Goal: Information Seeking & Learning: Learn about a topic

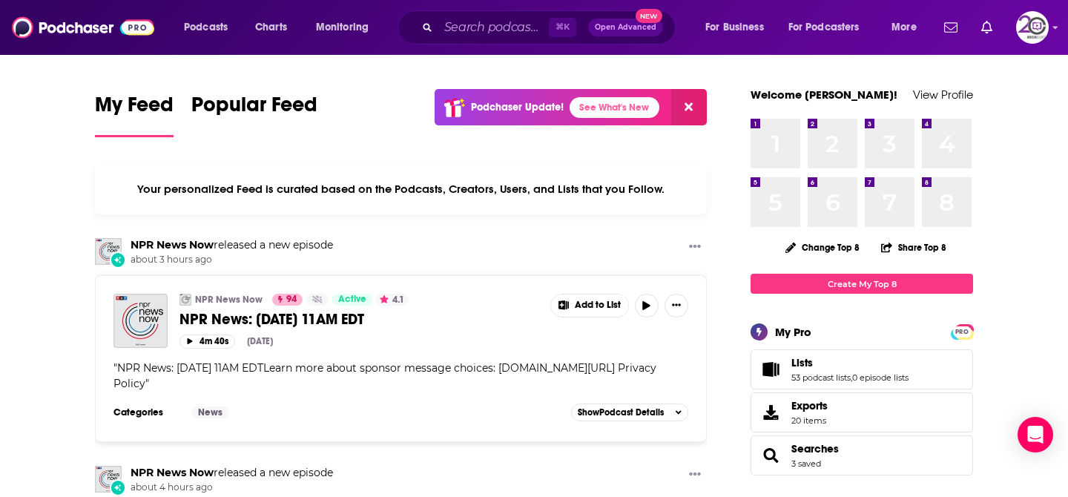
click at [1031, 50] on div "Podcasts Charts Monitoring ⌘ K Open Advanced New For Business For Podcasters Mo…" at bounding box center [534, 27] width 1068 height 55
click at [1032, 38] on img "Logged in as kvolz" at bounding box center [1032, 27] width 33 height 33
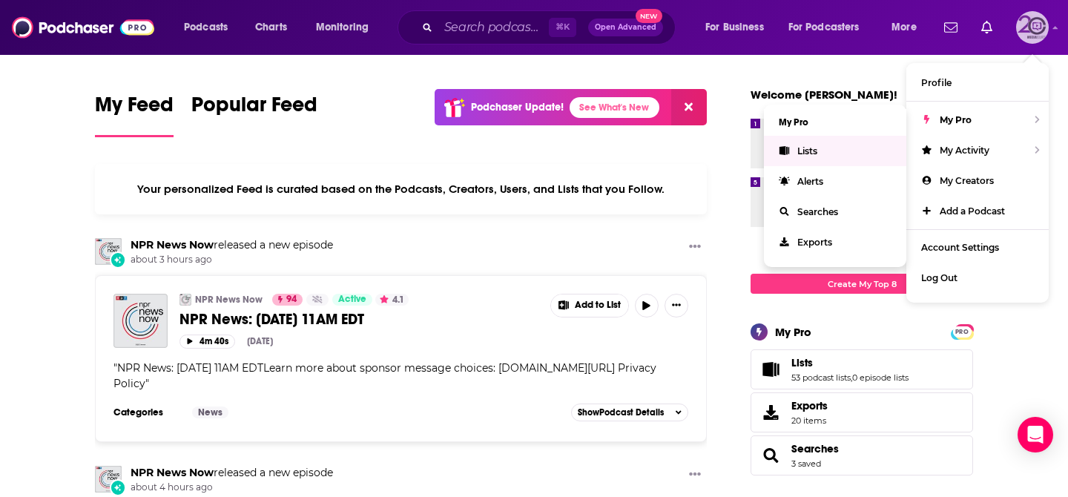
click at [846, 137] on link "Lists" at bounding box center [835, 151] width 142 height 30
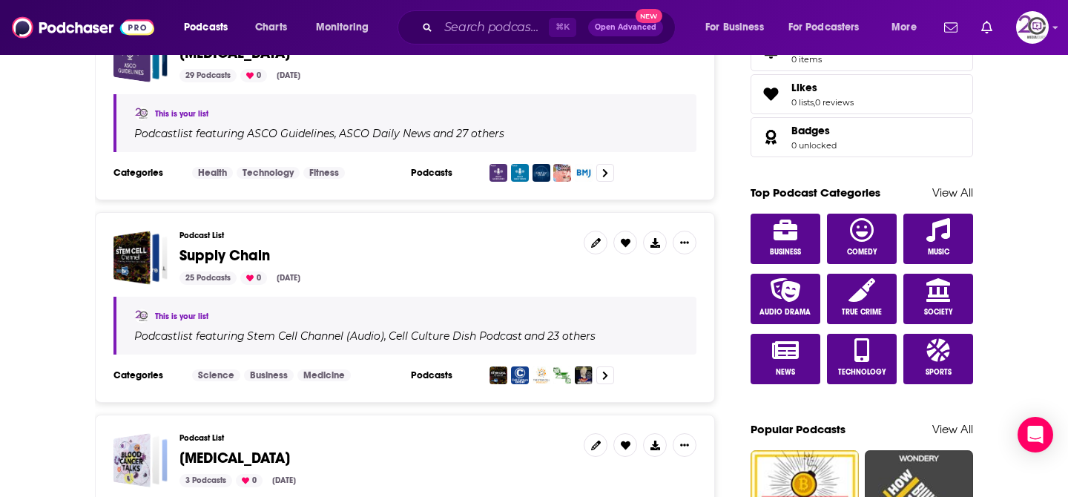
scroll to position [683, 0]
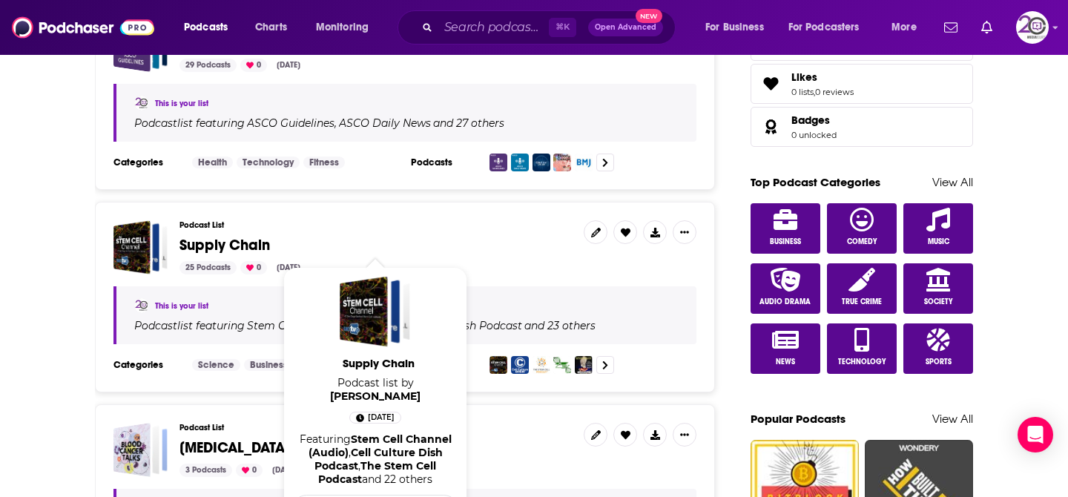
click at [246, 245] on span "Supply Chain" at bounding box center [225, 245] width 91 height 19
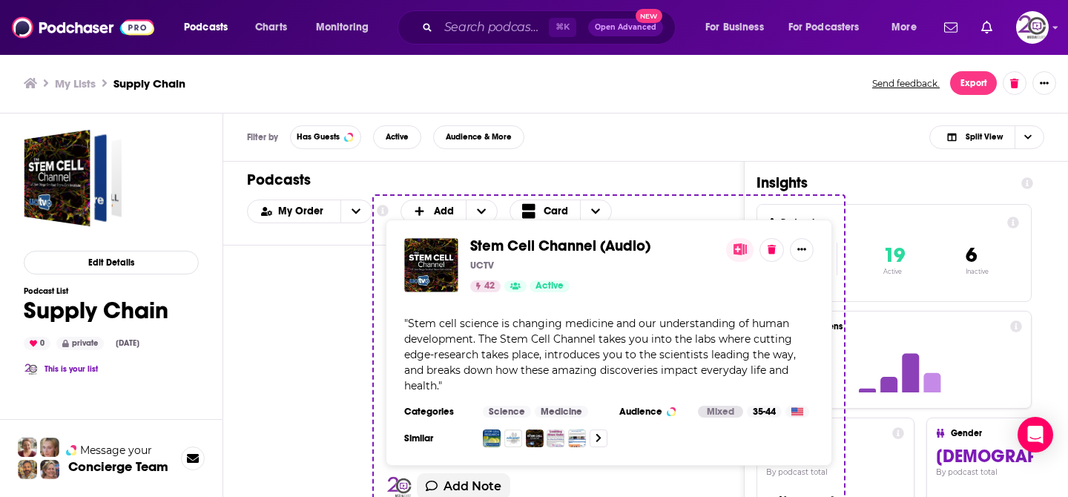
scroll to position [0, 17]
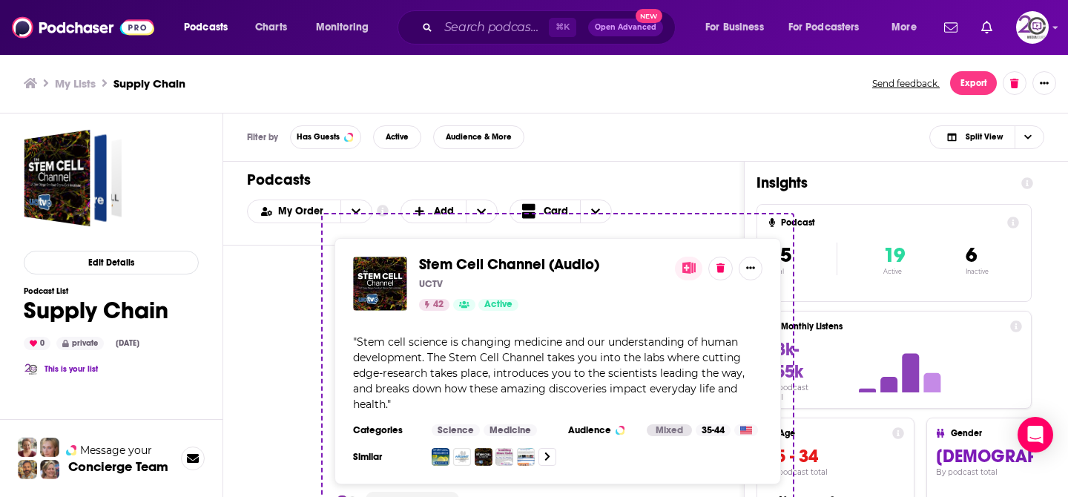
drag, startPoint x: 594, startPoint y: 258, endPoint x: 588, endPoint y: 237, distance: 21.6
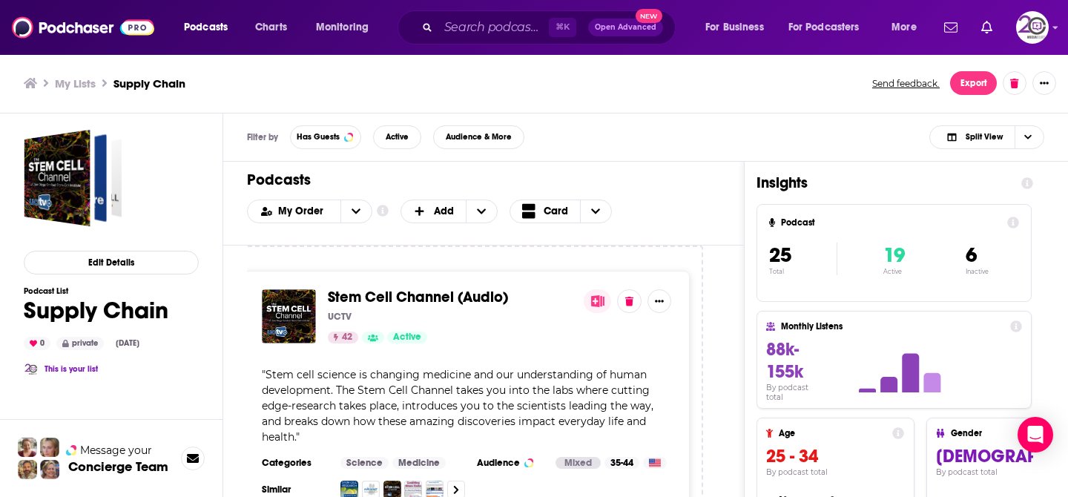
click at [656, 182] on h1 "Podcasts" at bounding box center [477, 180] width 461 height 19
click at [674, 150] on div "Filter by Has Guests Active Audience & More Split View" at bounding box center [645, 138] width 845 height 48
click at [717, 292] on div "Stem Cell Channel (Audio) UCTV 42 Active " Stem cell science is changing medici…" at bounding box center [483, 395] width 473 height 298
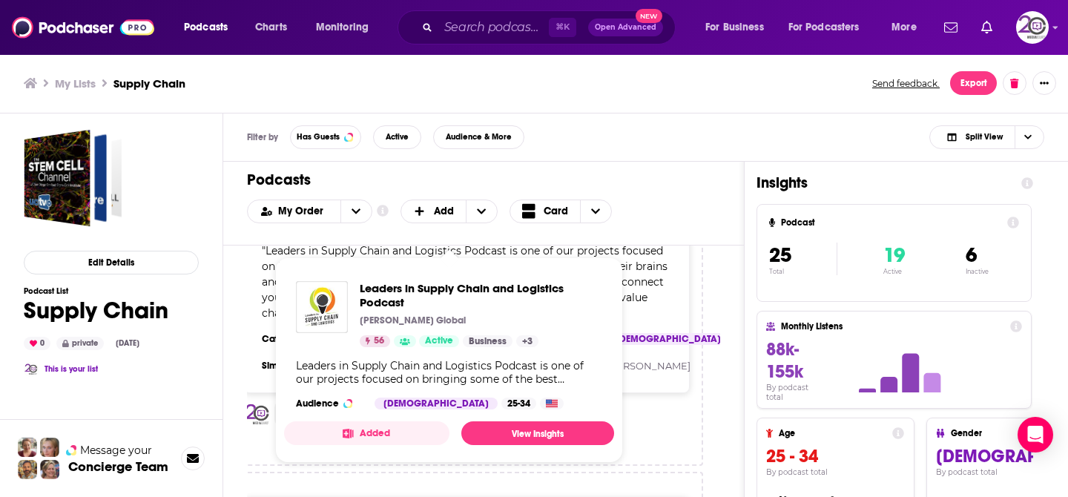
scroll to position [2196, 17]
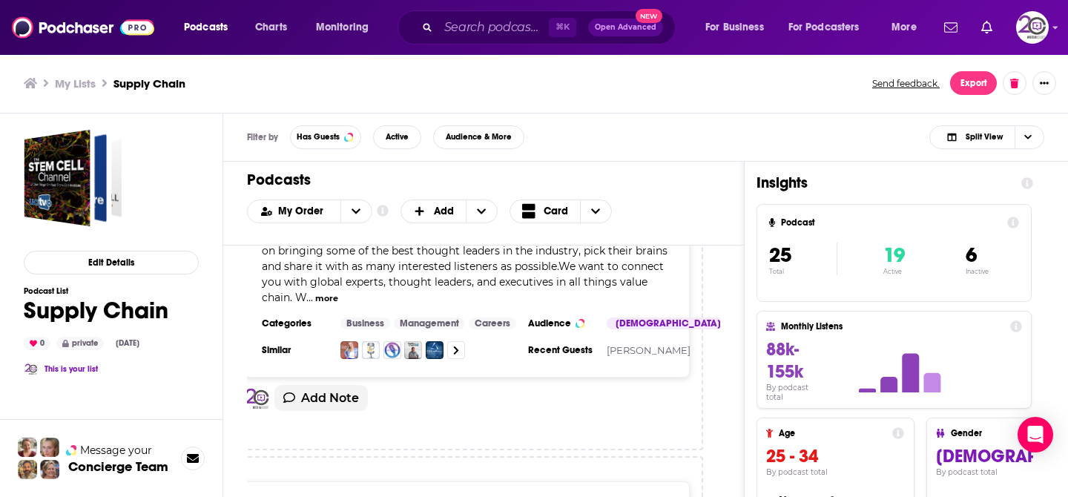
click at [723, 308] on div "Stem Cell Channel (Audio) UCTV 42 Active " Stem cell science is changing medici…" at bounding box center [483, 395] width 521 height 298
click at [723, 302] on div "Stem Cell Channel (Audio) UCTV 42 Active " Stem cell science is changing medici…" at bounding box center [483, 395] width 521 height 298
click at [655, 449] on div "Leaders in Supply Chain and Logistics Podcast Alcott Global 56 Active " Leaders…" at bounding box center [466, 275] width 473 height 350
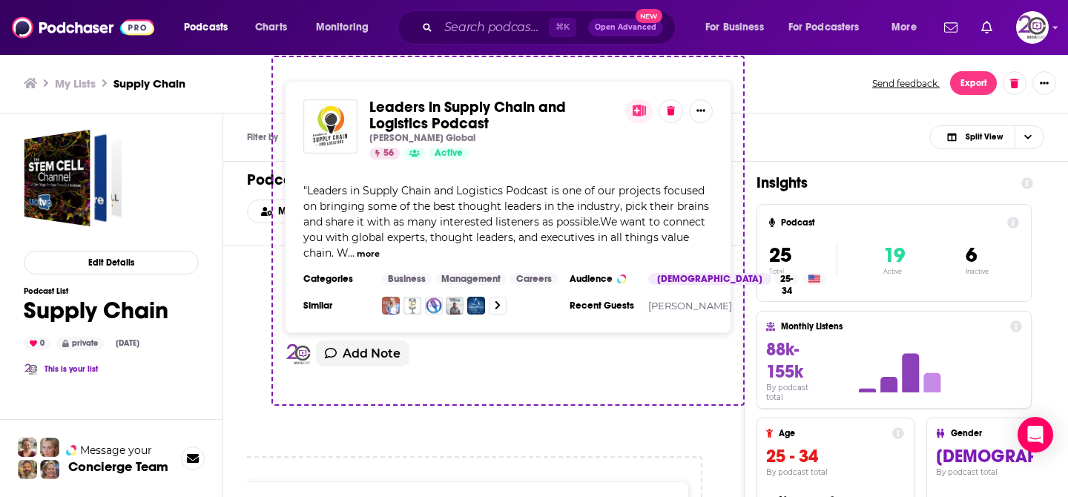
drag, startPoint x: 655, startPoint y: 449, endPoint x: 666, endPoint y: 399, distance: 50.9
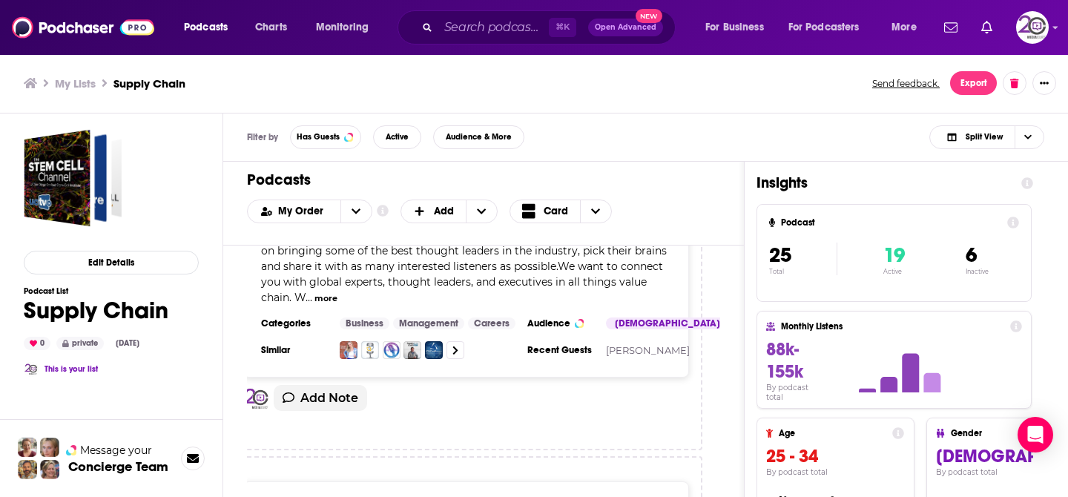
click at [728, 410] on div "Stem Cell Channel (Audio) UCTV 42 Active " Stem cell science is changing medici…" at bounding box center [483, 395] width 521 height 298
click at [728, 403] on div "Stem Cell Channel (Audio) UCTV 42 Active " Stem cell science is changing medici…" at bounding box center [483, 395] width 521 height 298
drag, startPoint x: 728, startPoint y: 403, endPoint x: 732, endPoint y: 384, distance: 19.1
click at [732, 384] on div "Stem Cell Channel (Audio) UCTV 42 Active " Stem cell science is changing medici…" at bounding box center [483, 395] width 521 height 298
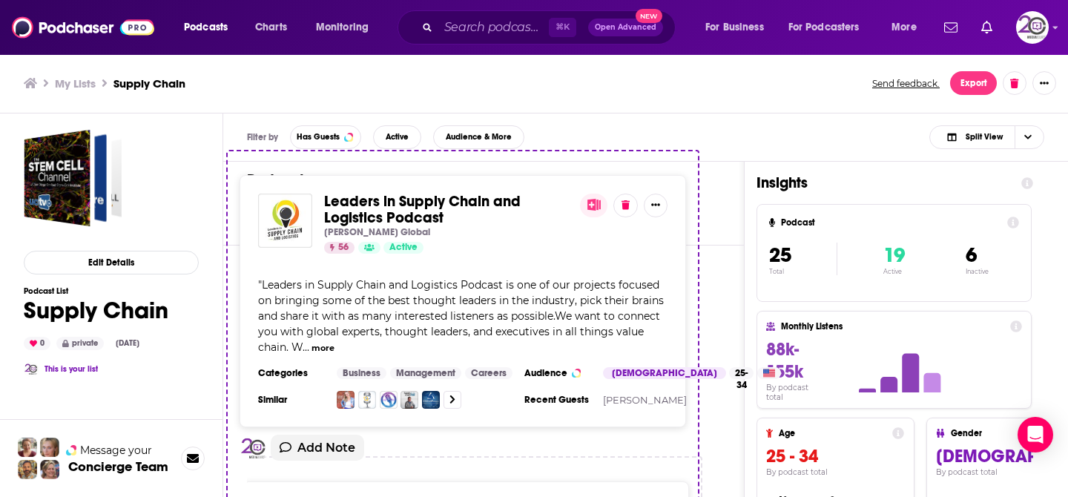
scroll to position [2196, 19]
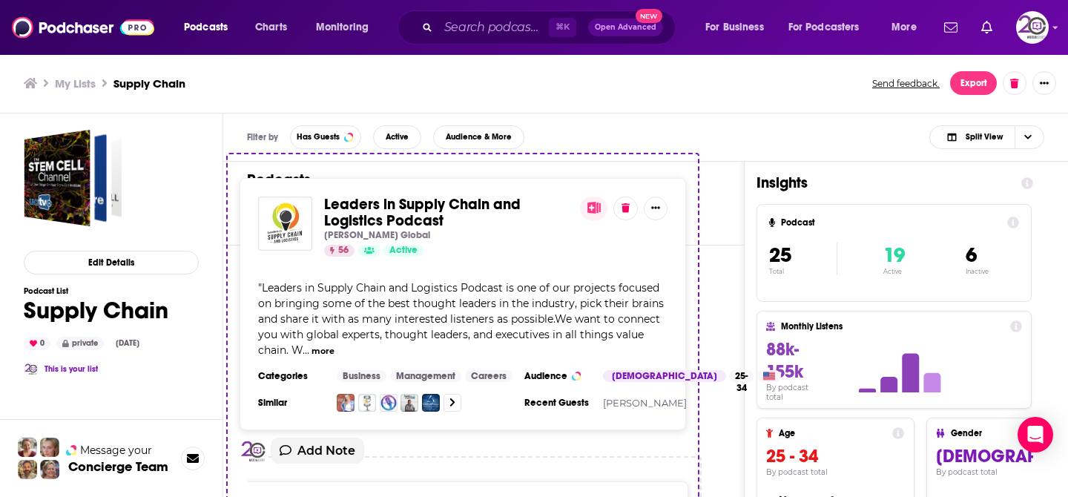
drag, startPoint x: 615, startPoint y: 421, endPoint x: 595, endPoint y: 416, distance: 20.7
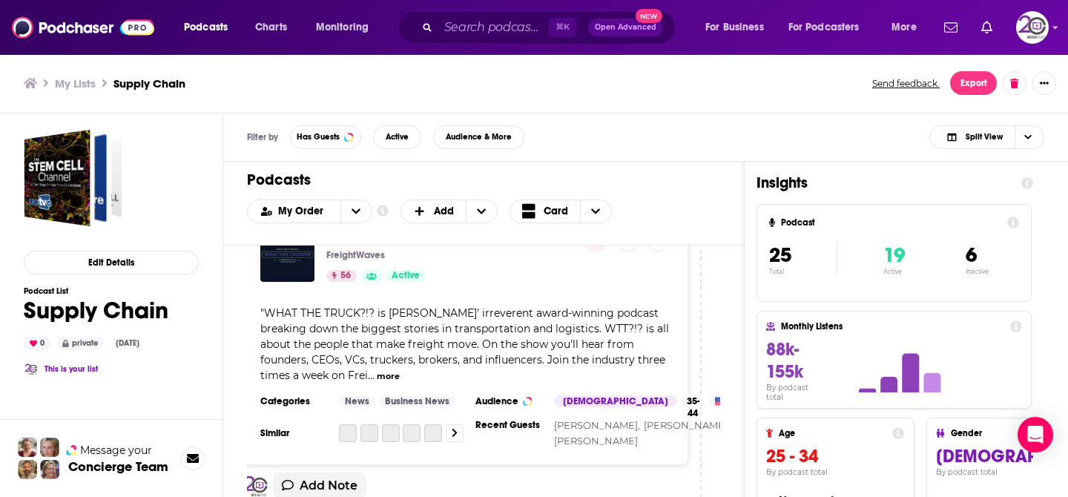
scroll to position [8162, 19]
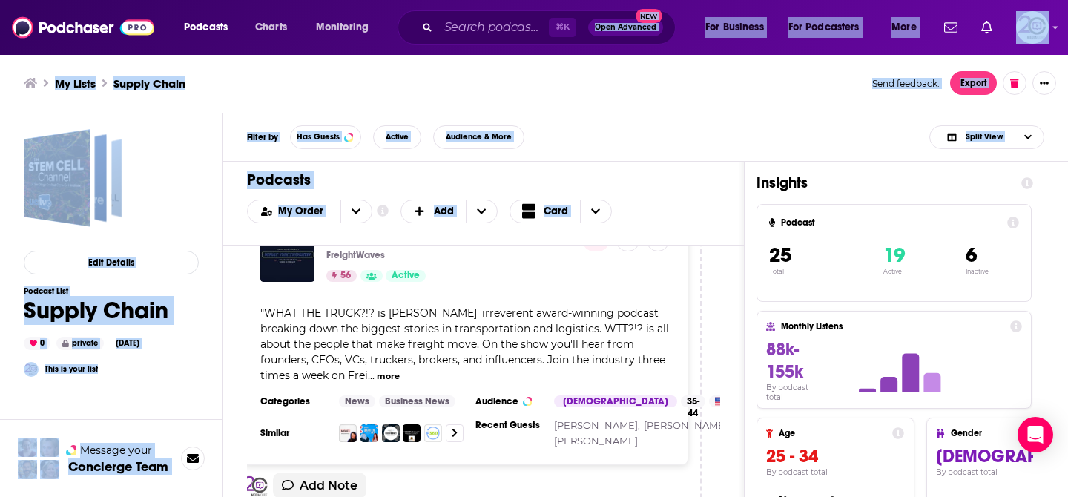
drag, startPoint x: 726, startPoint y: 298, endPoint x: 612, endPoint y: -7, distance: 324.9
click at [612, 0] on html "Podcasts Charts Monitoring ⌘ K Open Advanced New For Business For Podcasters Mo…" at bounding box center [534, 248] width 1068 height 497
